Goal: Entertainment & Leisure: Consume media (video, audio)

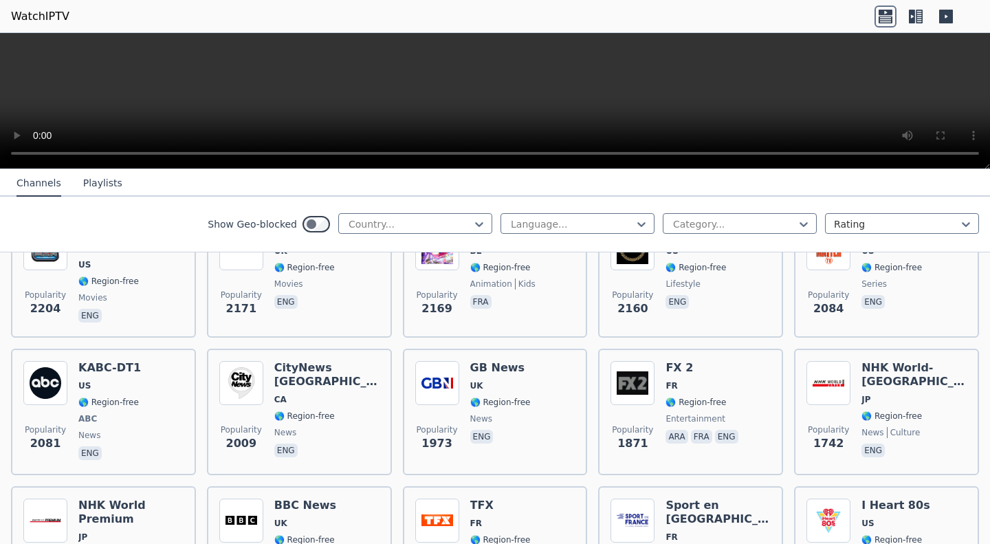
scroll to position [1884, 0]
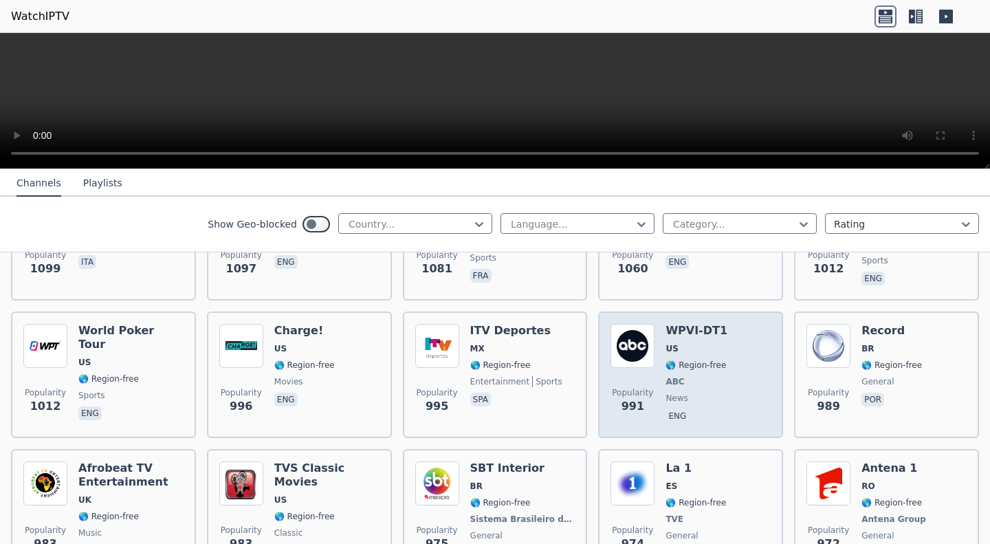
click at [639, 324] on img at bounding box center [632, 346] width 44 height 44
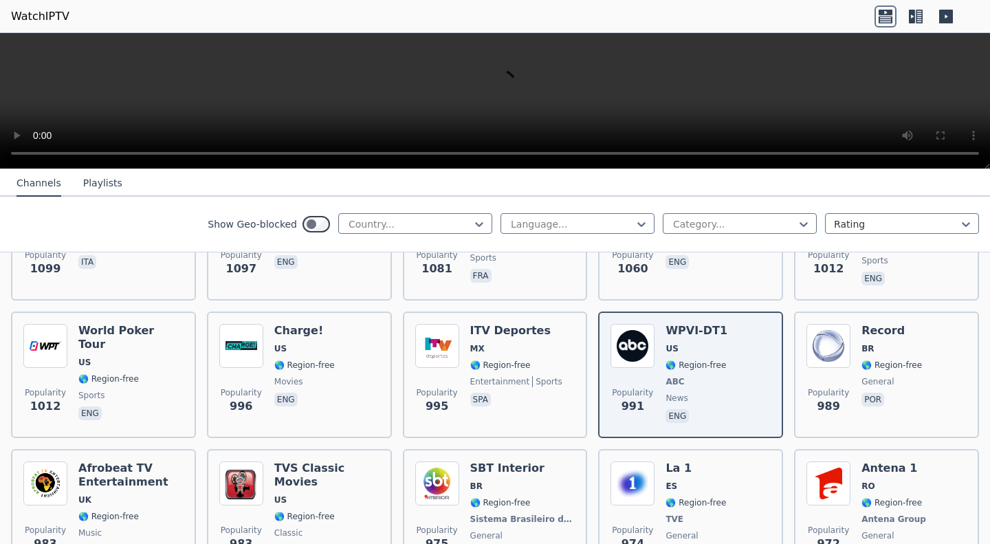
scroll to position [3062, 0]
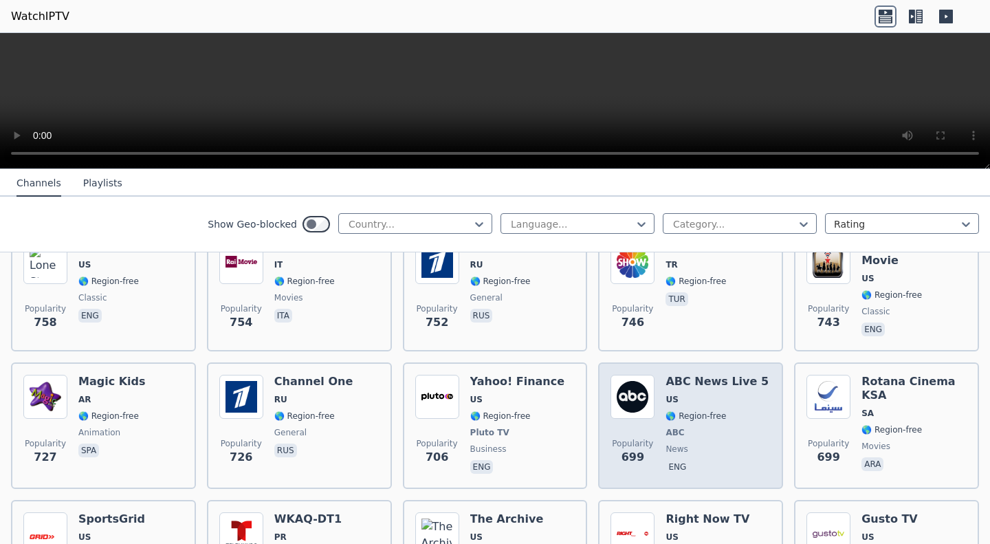
drag, startPoint x: 642, startPoint y: 373, endPoint x: 689, endPoint y: 389, distance: 49.6
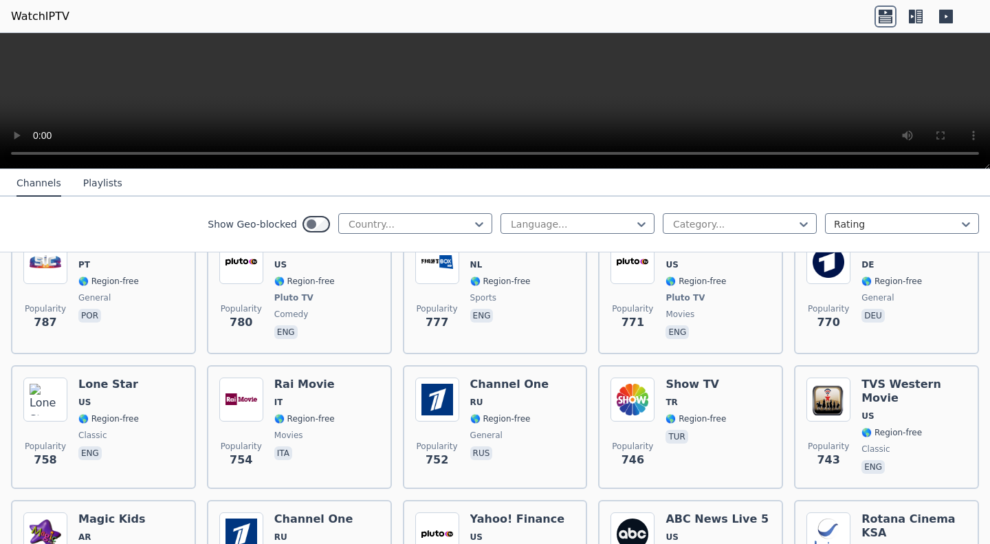
scroll to position [2932, 0]
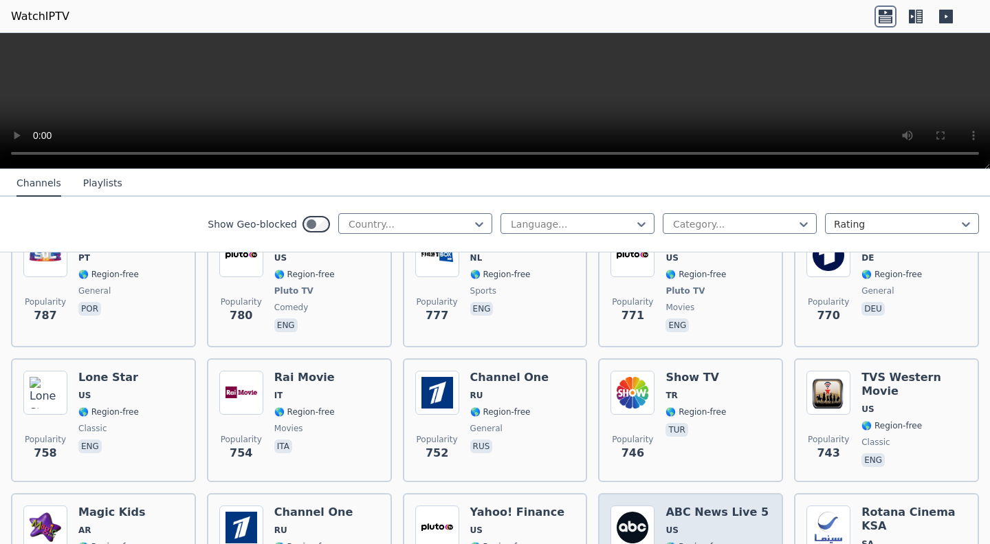
click at [641, 518] on img at bounding box center [632, 527] width 44 height 44
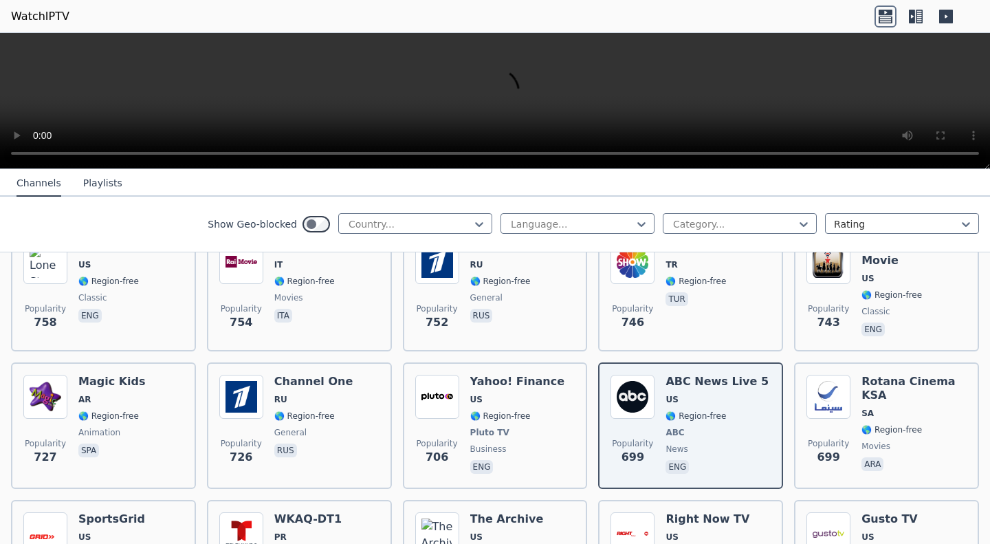
scroll to position [3335, 0]
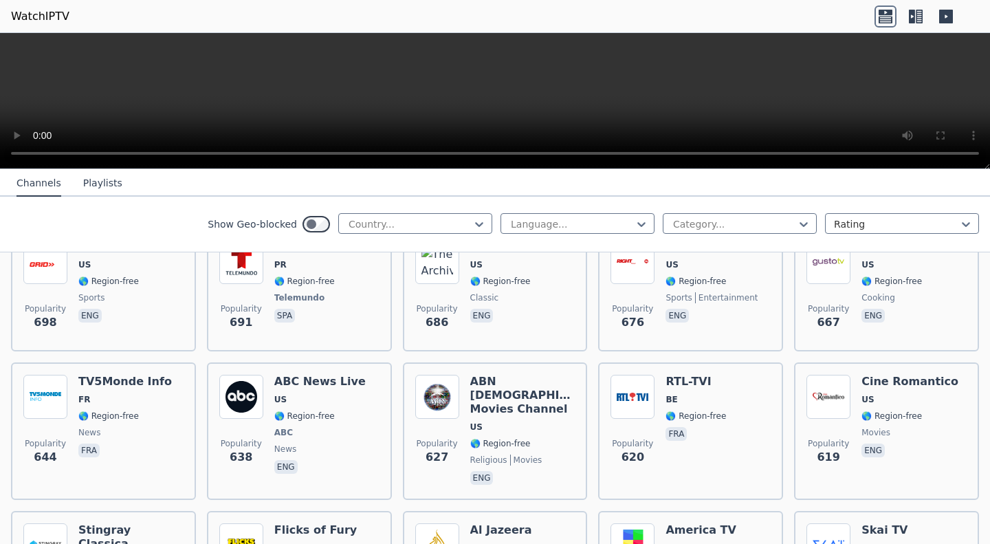
click at [449, 73] on video at bounding box center [495, 101] width 990 height 136
